Goal: Navigation & Orientation: Find specific page/section

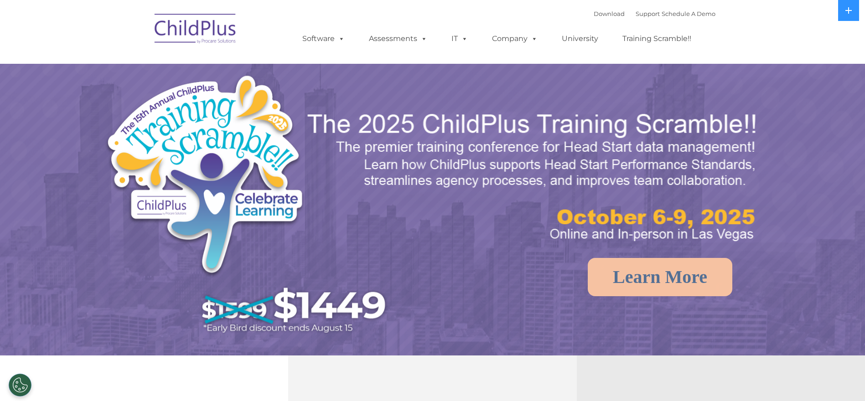
select select "MEDIUM"
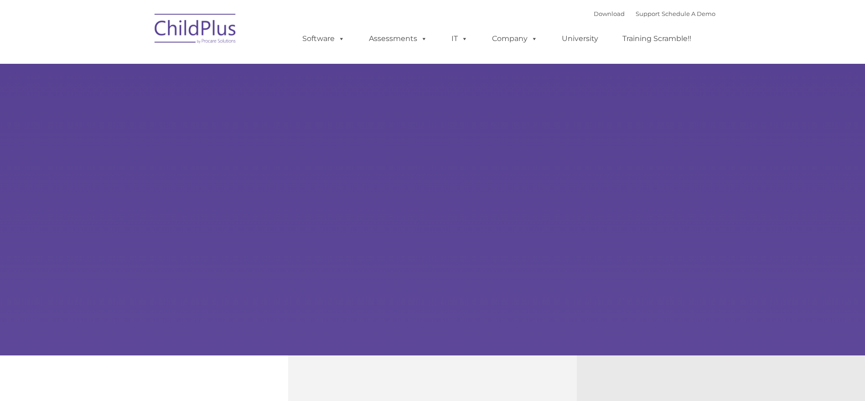
type input ""
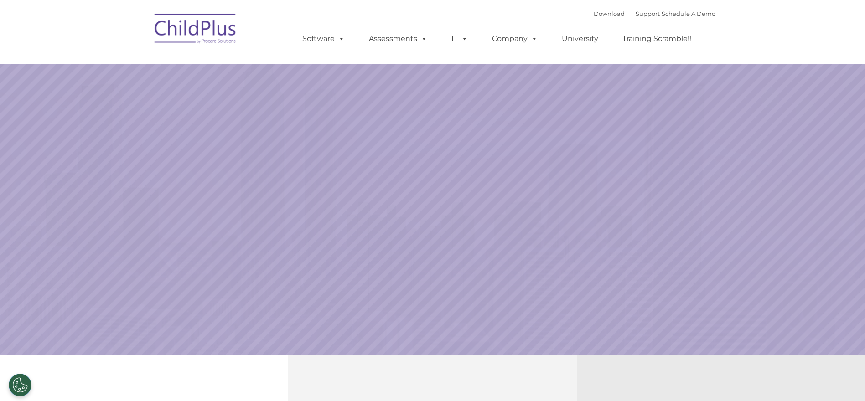
select select "MEDIUM"
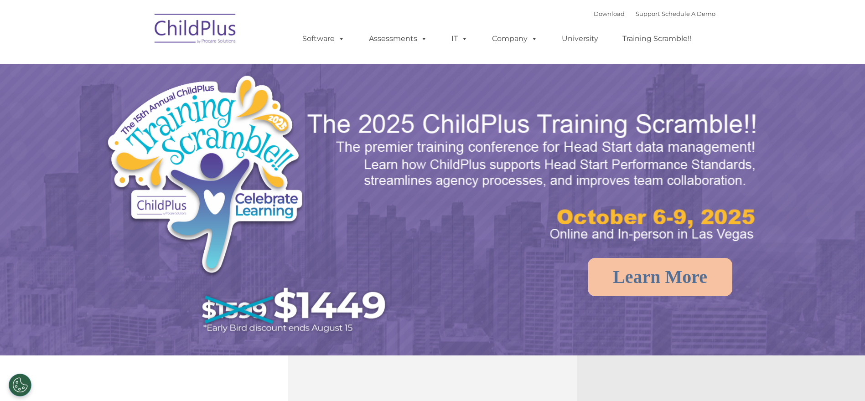
select select "MEDIUM"
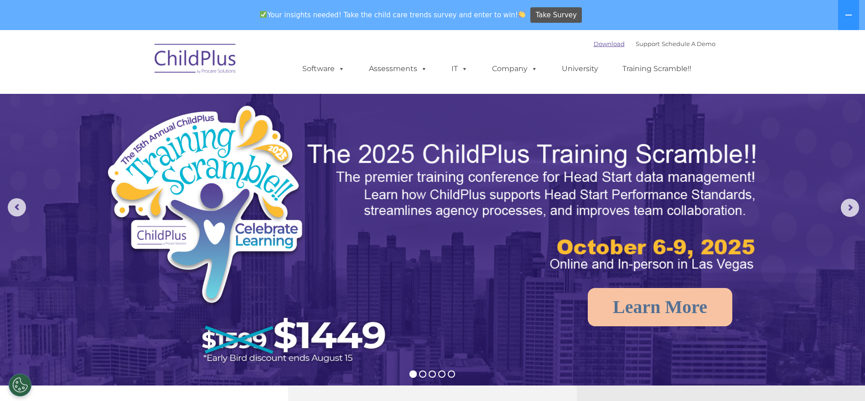
click at [593, 44] on link "Download" at bounding box center [608, 43] width 31 height 7
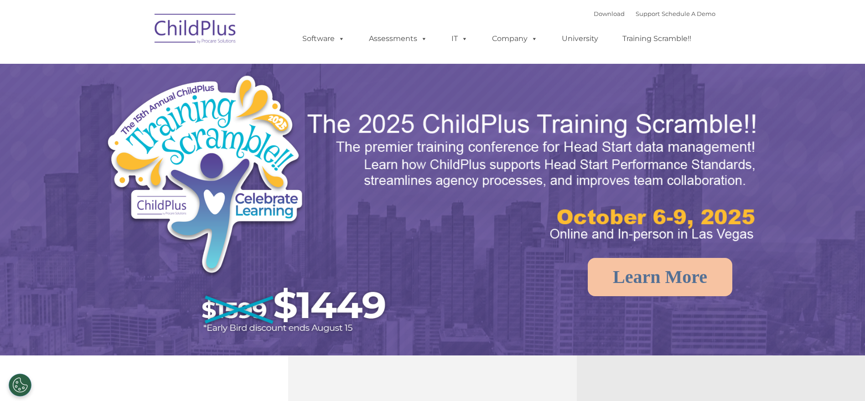
select select "MEDIUM"
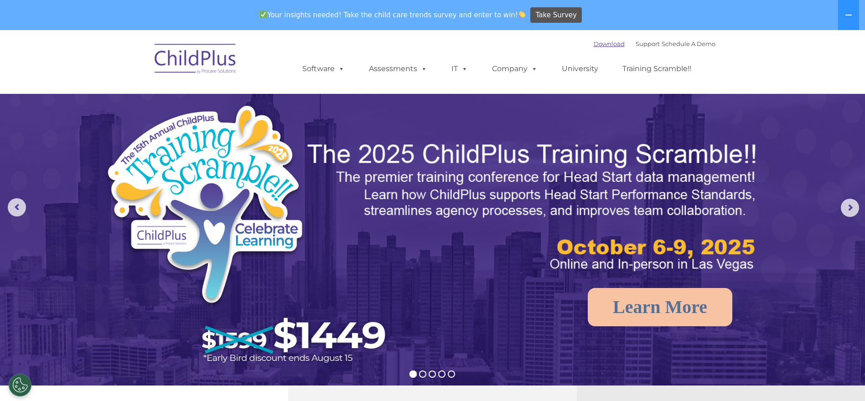
click at [593, 47] on link "Download" at bounding box center [608, 43] width 31 height 7
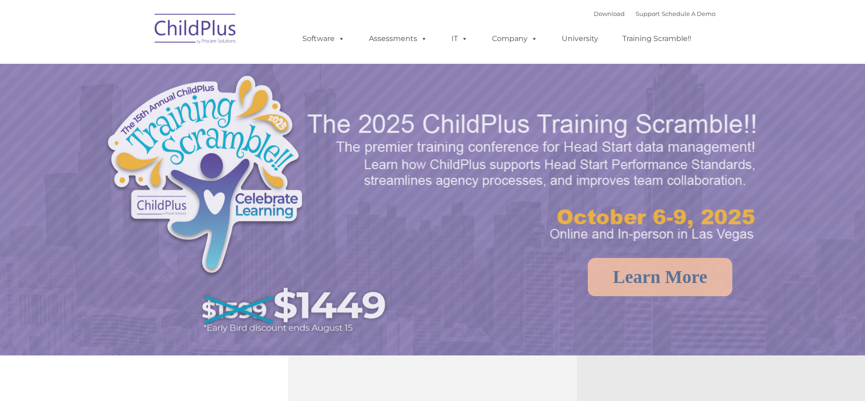
select select "MEDIUM"
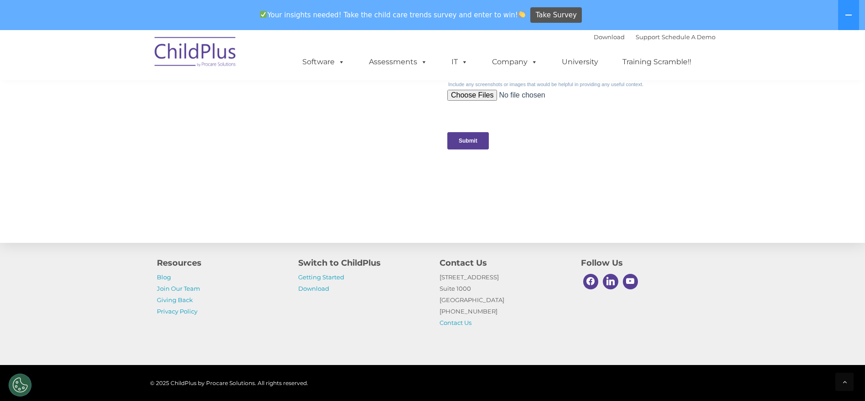
scroll to position [886, 0]
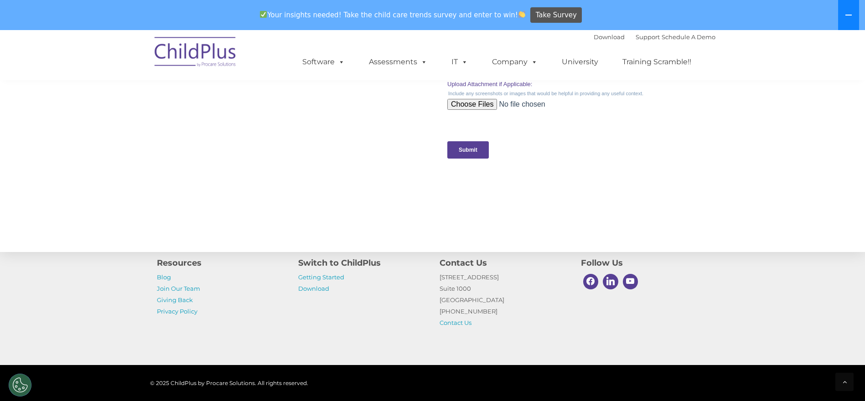
click at [846, 11] on icon at bounding box center [847, 14] width 7 height 7
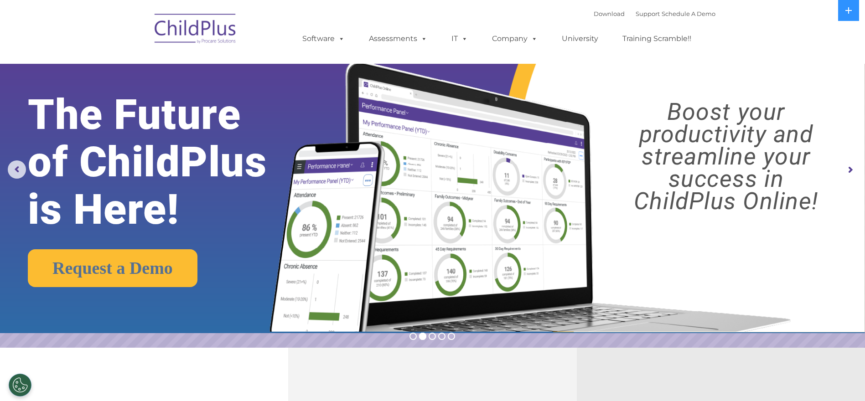
scroll to position [0, 0]
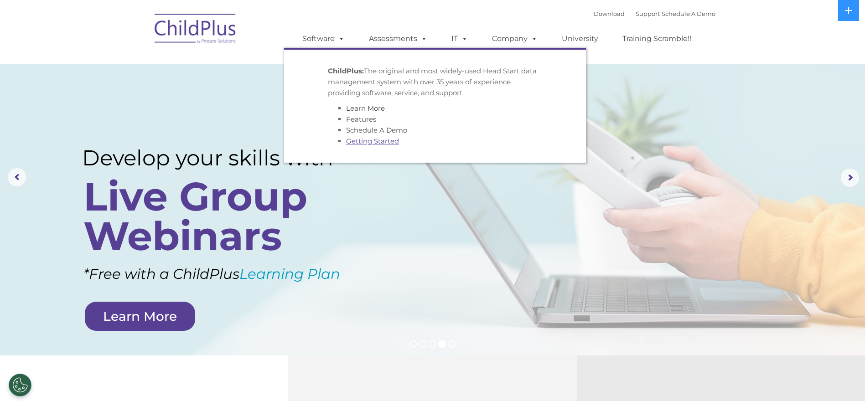
click at [383, 141] on link "Getting Started" at bounding box center [372, 141] width 53 height 9
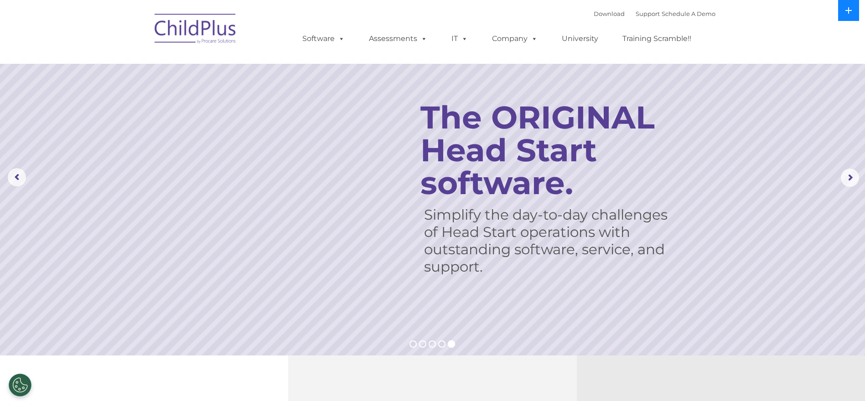
click at [848, 10] on icon at bounding box center [847, 10] width 7 height 7
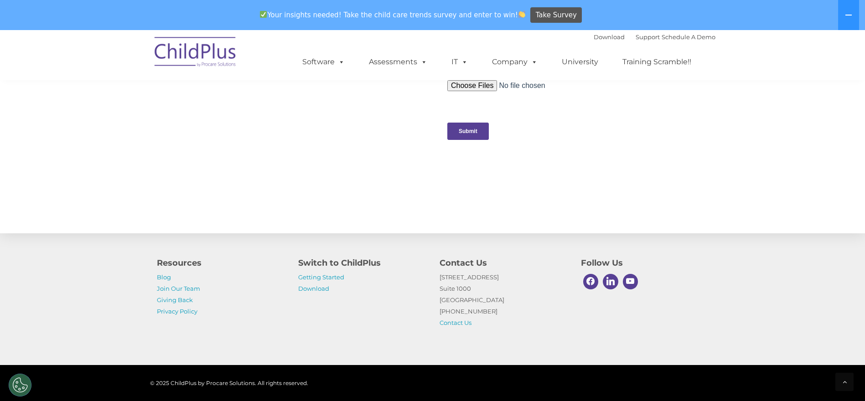
scroll to position [932, 0]
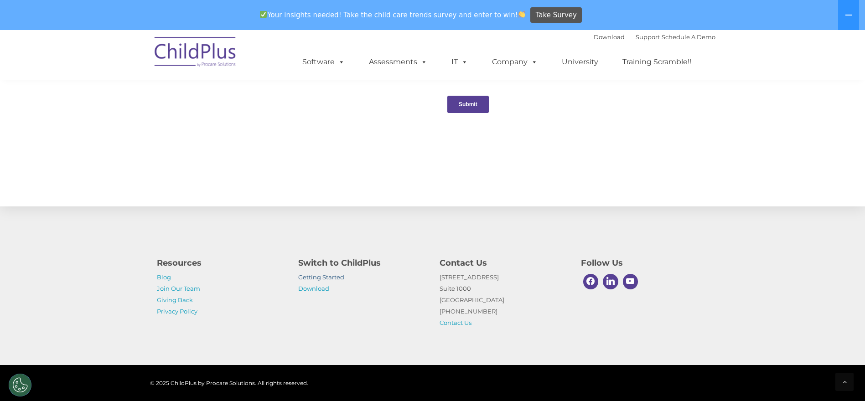
click at [339, 276] on link "Getting Started" at bounding box center [321, 276] width 46 height 7
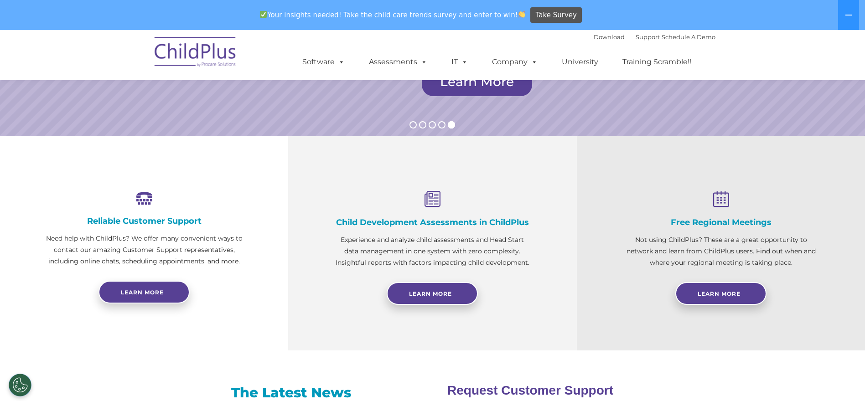
scroll to position [0, 0]
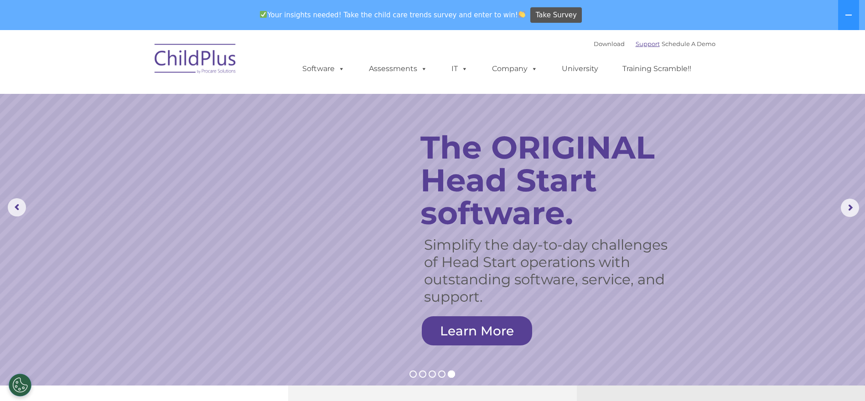
click at [635, 43] on link "Support" at bounding box center [647, 43] width 24 height 7
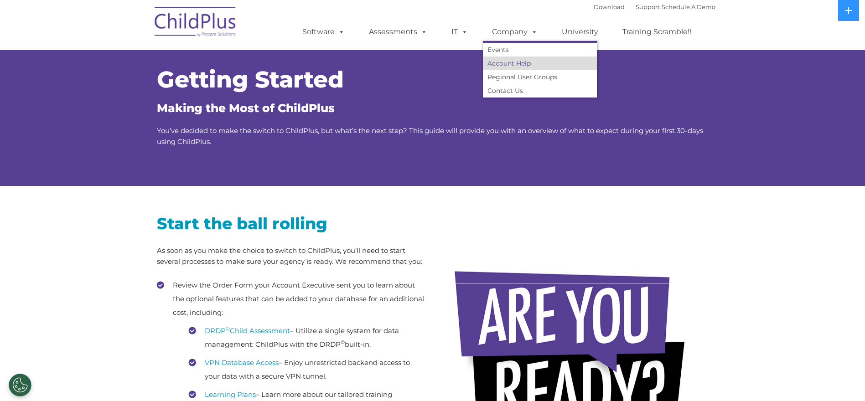
click at [519, 63] on link "Account Help" at bounding box center [540, 64] width 114 height 14
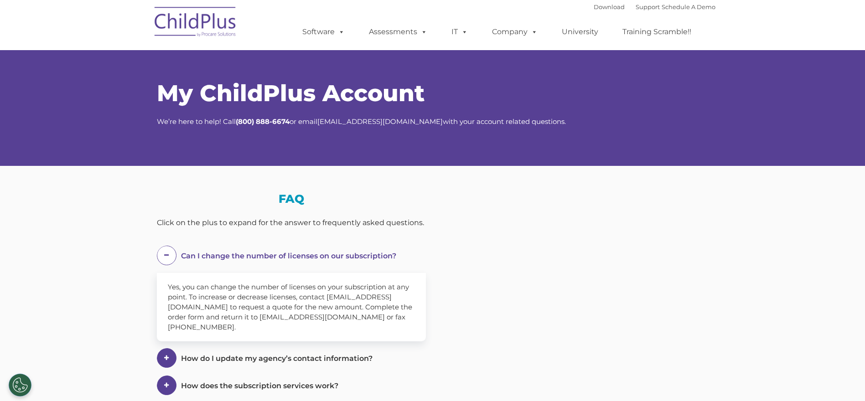
select select "MEDIUM"
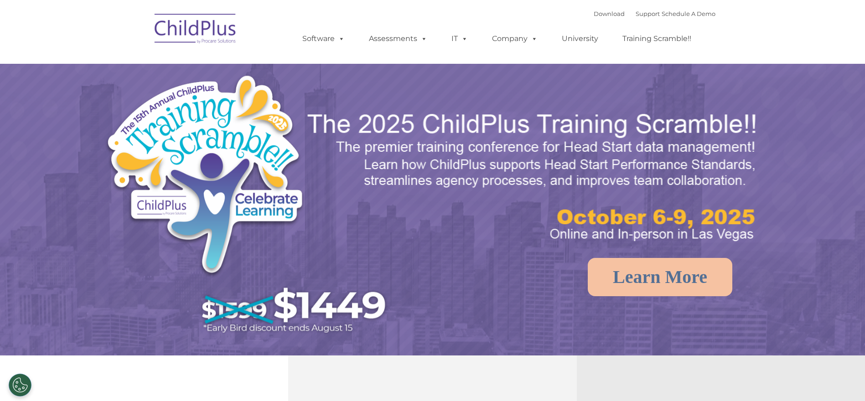
select select "MEDIUM"
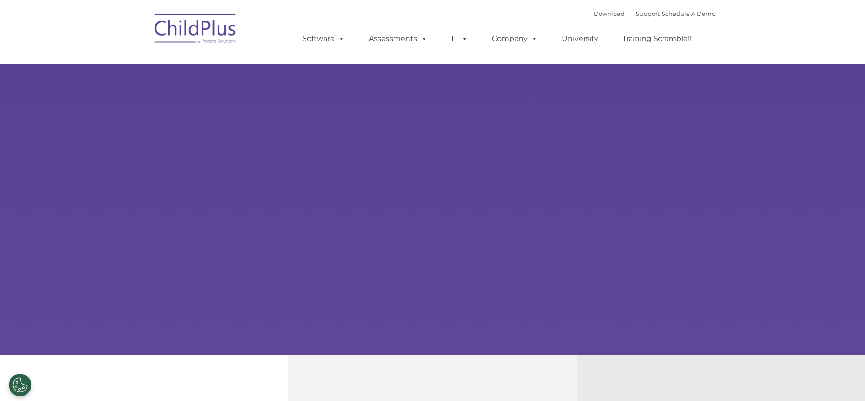
select select "MEDIUM"
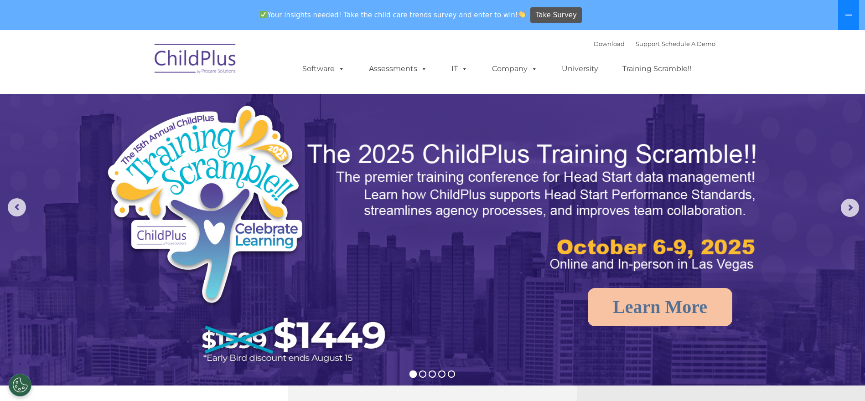
click at [845, 12] on icon at bounding box center [847, 14] width 7 height 7
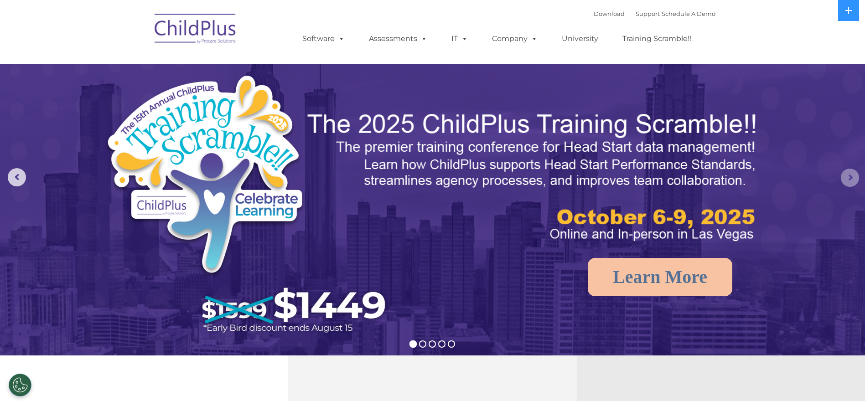
click at [848, 181] on rs-arrow at bounding box center [849, 178] width 18 height 18
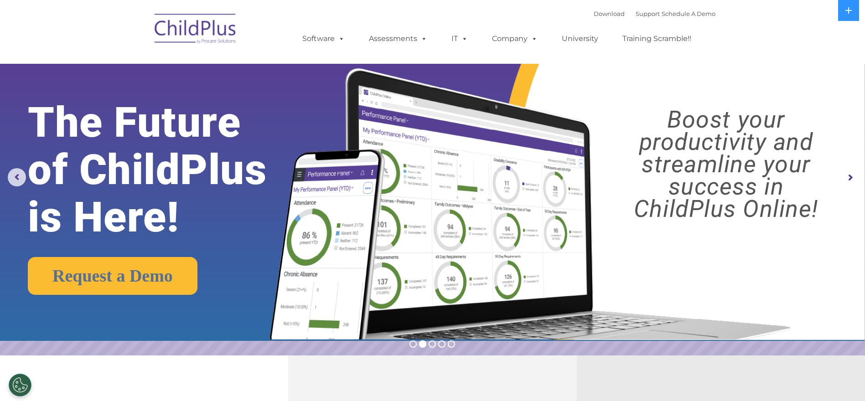
click at [848, 178] on rs-arrow at bounding box center [849, 178] width 18 height 18
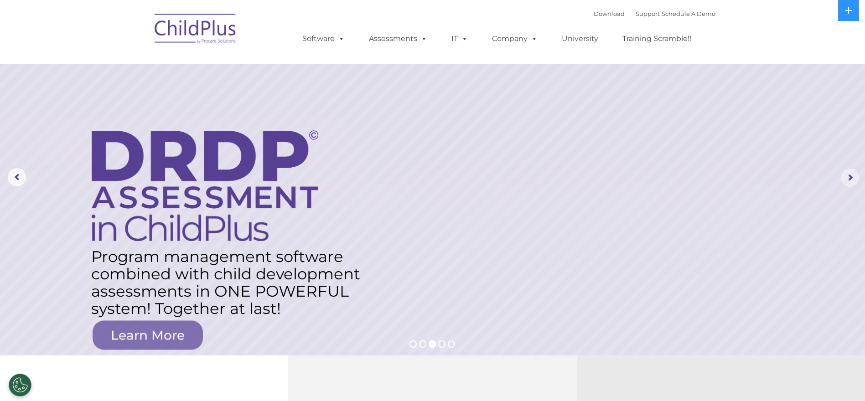
click at [848, 178] on rs-arrow at bounding box center [849, 178] width 18 height 18
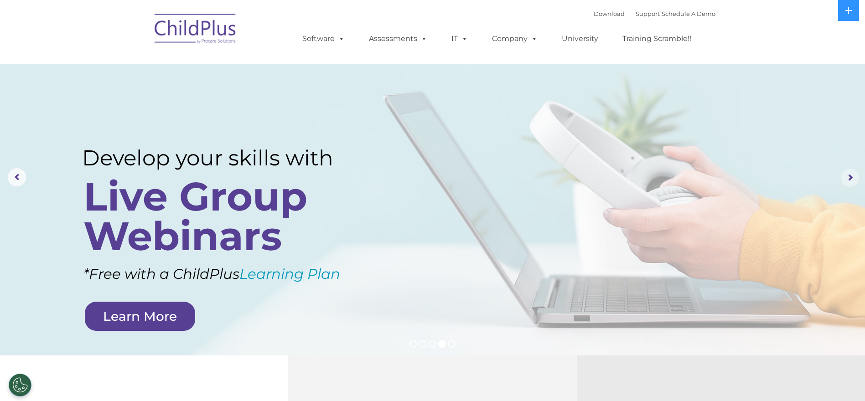
click at [848, 178] on rs-arrow at bounding box center [849, 178] width 18 height 18
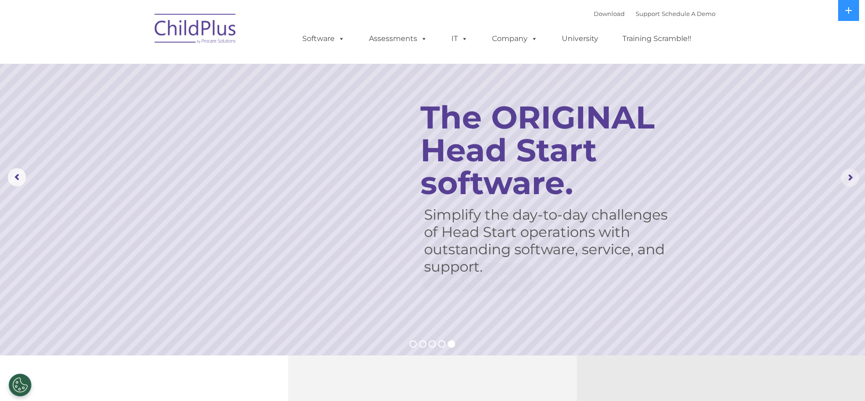
click at [848, 178] on rs-arrow at bounding box center [849, 178] width 18 height 18
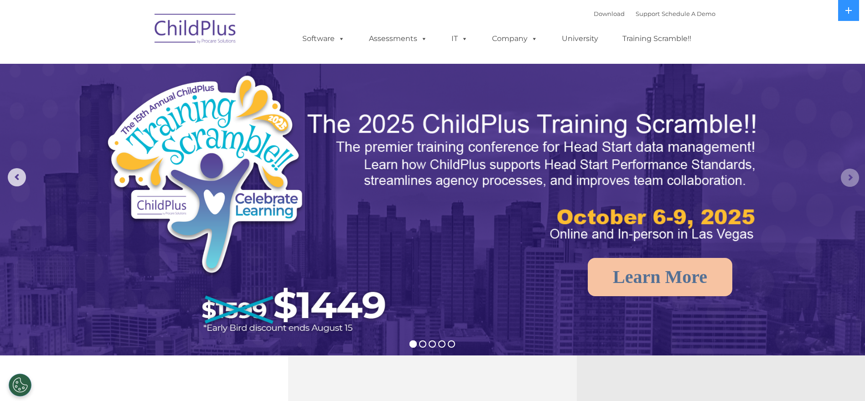
click at [848, 178] on rs-arrow at bounding box center [849, 178] width 18 height 18
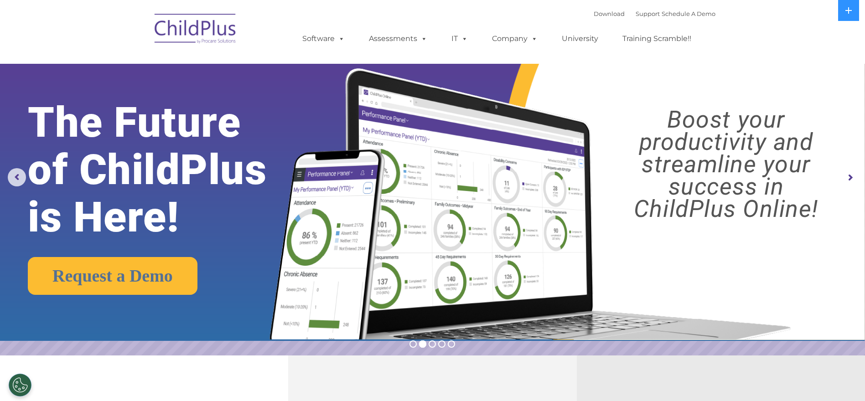
click at [848, 178] on rs-arrow at bounding box center [849, 178] width 18 height 18
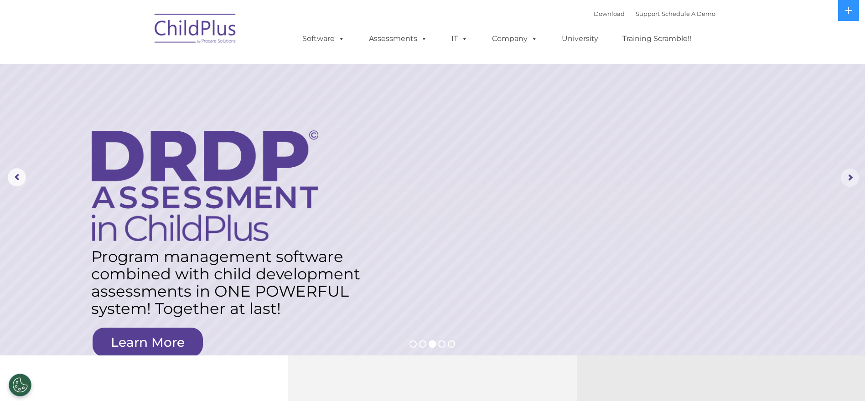
click at [843, 180] on rs-arrow at bounding box center [849, 178] width 18 height 18
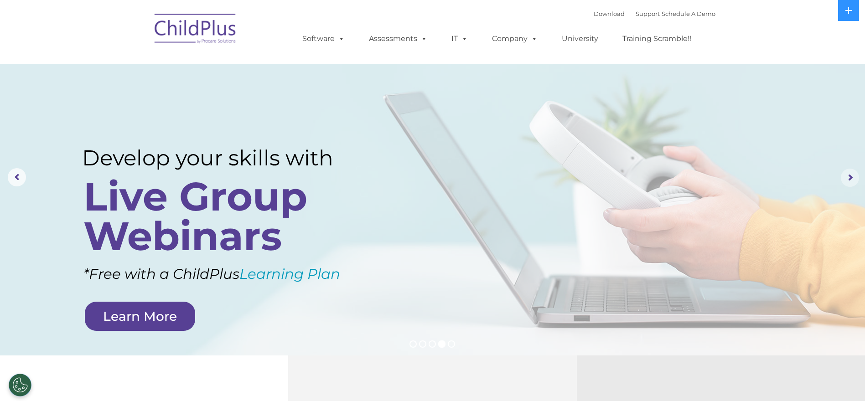
click at [843, 180] on rs-arrow at bounding box center [849, 178] width 18 height 18
